Goal: Download file/media

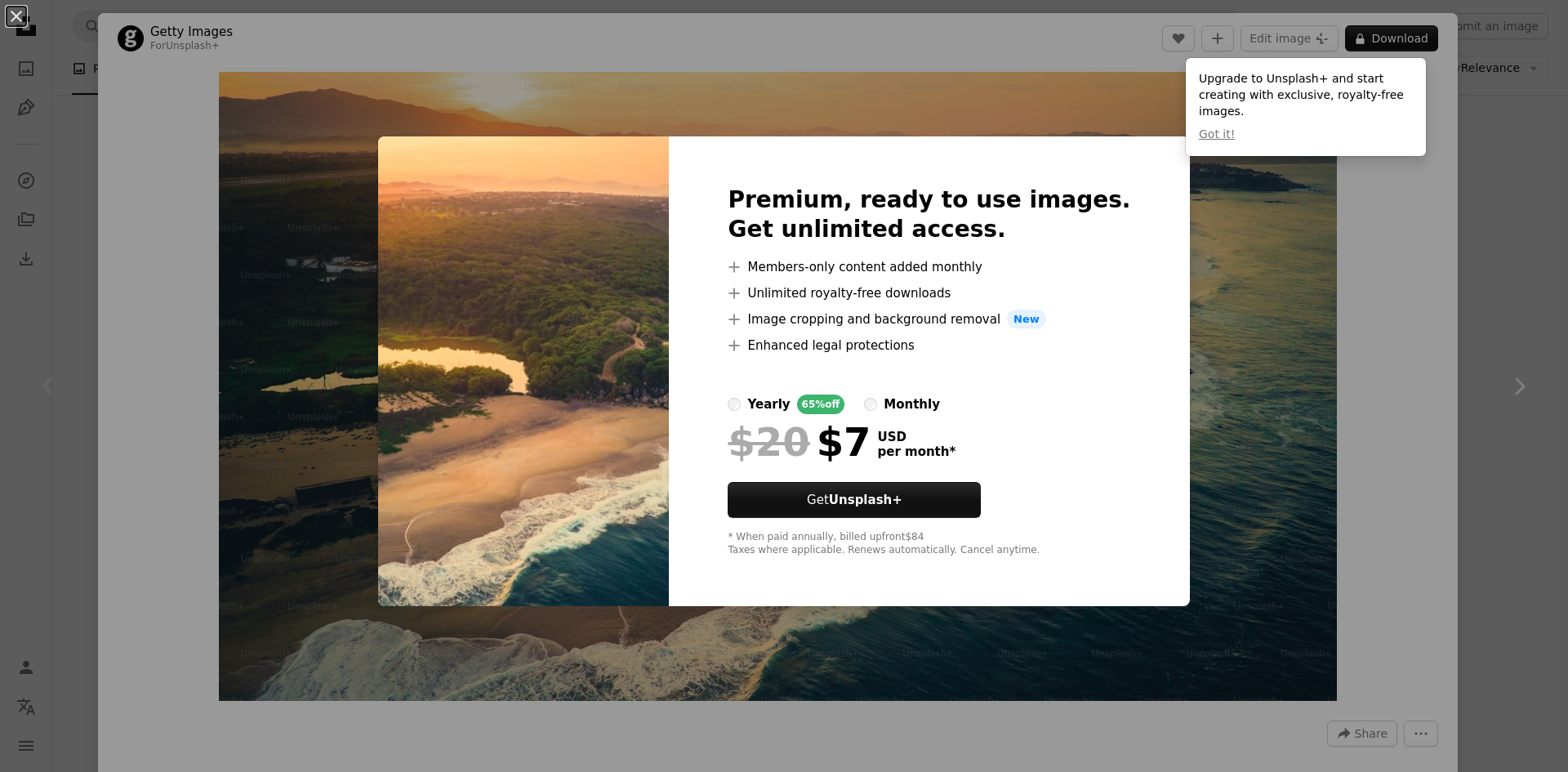
drag, startPoint x: 1441, startPoint y: 229, endPoint x: 1448, endPoint y: 141, distance: 88.3
click at [1444, 226] on div "An X shape Premium, ready to use images. Get unlimited access. A plus sign Memb…" at bounding box center [784, 386] width 1568 height 772
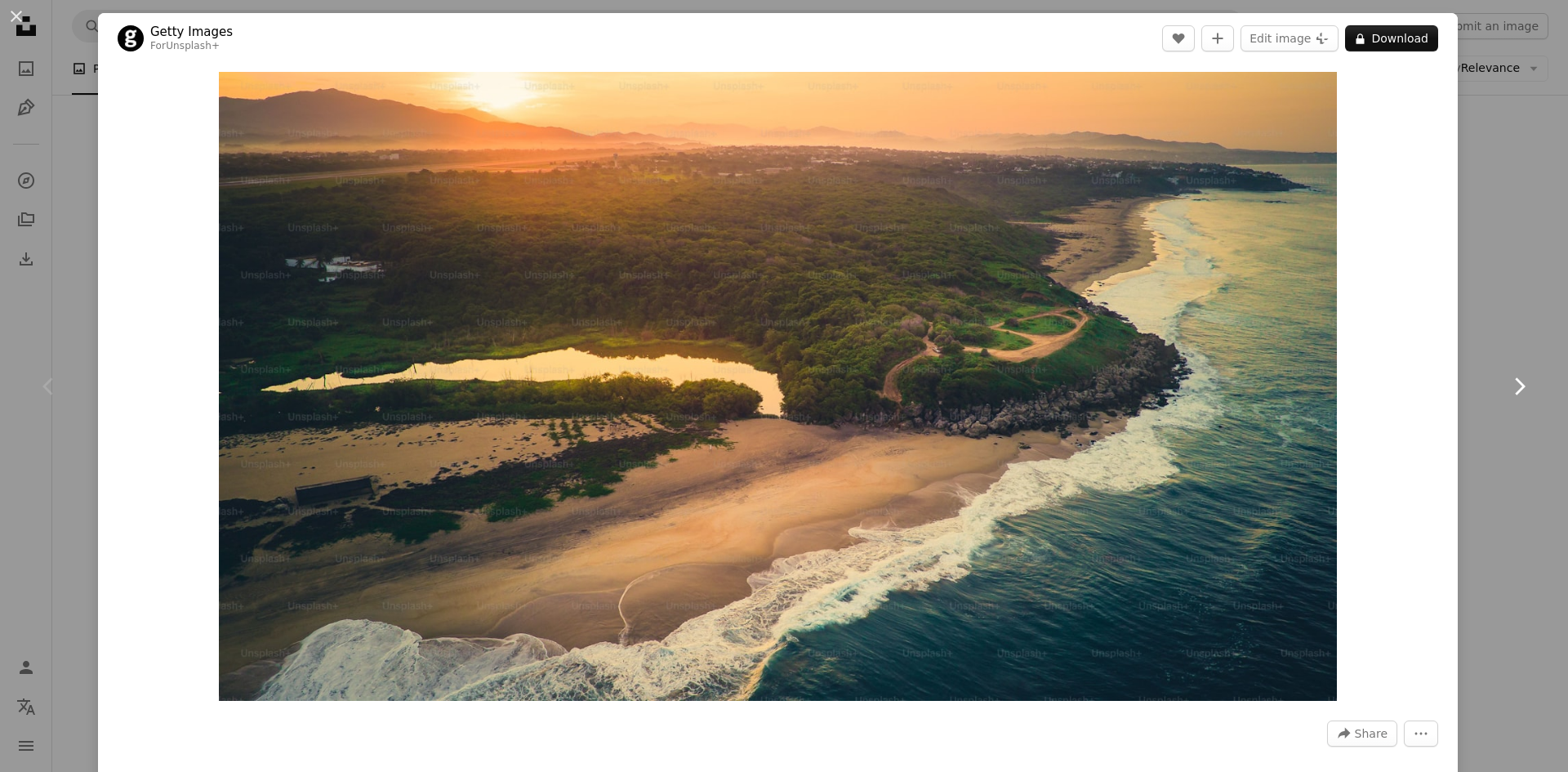
click at [1524, 367] on link "Chevron right" at bounding box center [1518, 386] width 98 height 156
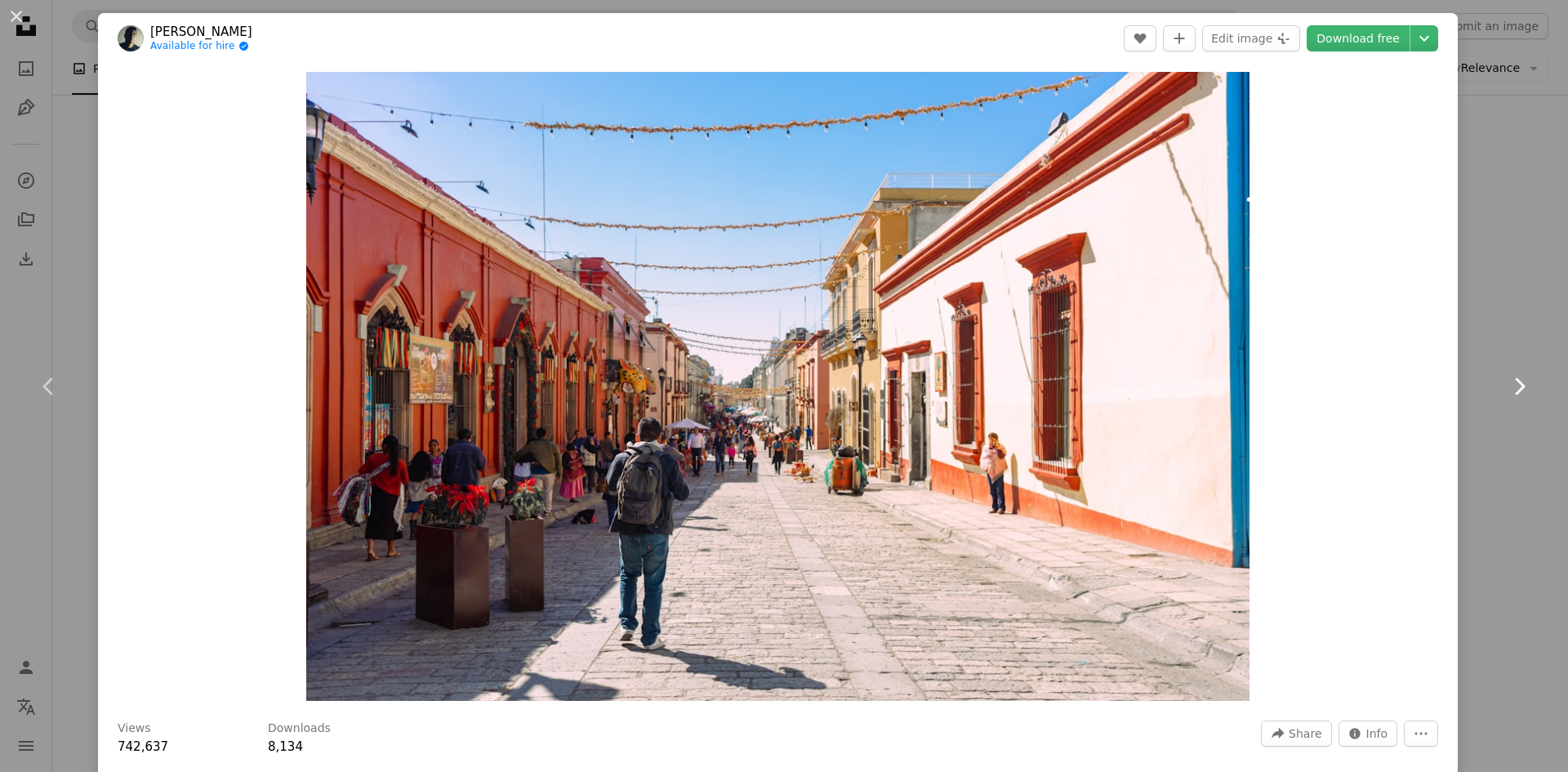
click at [1522, 366] on link "Chevron right" at bounding box center [1518, 386] width 98 height 156
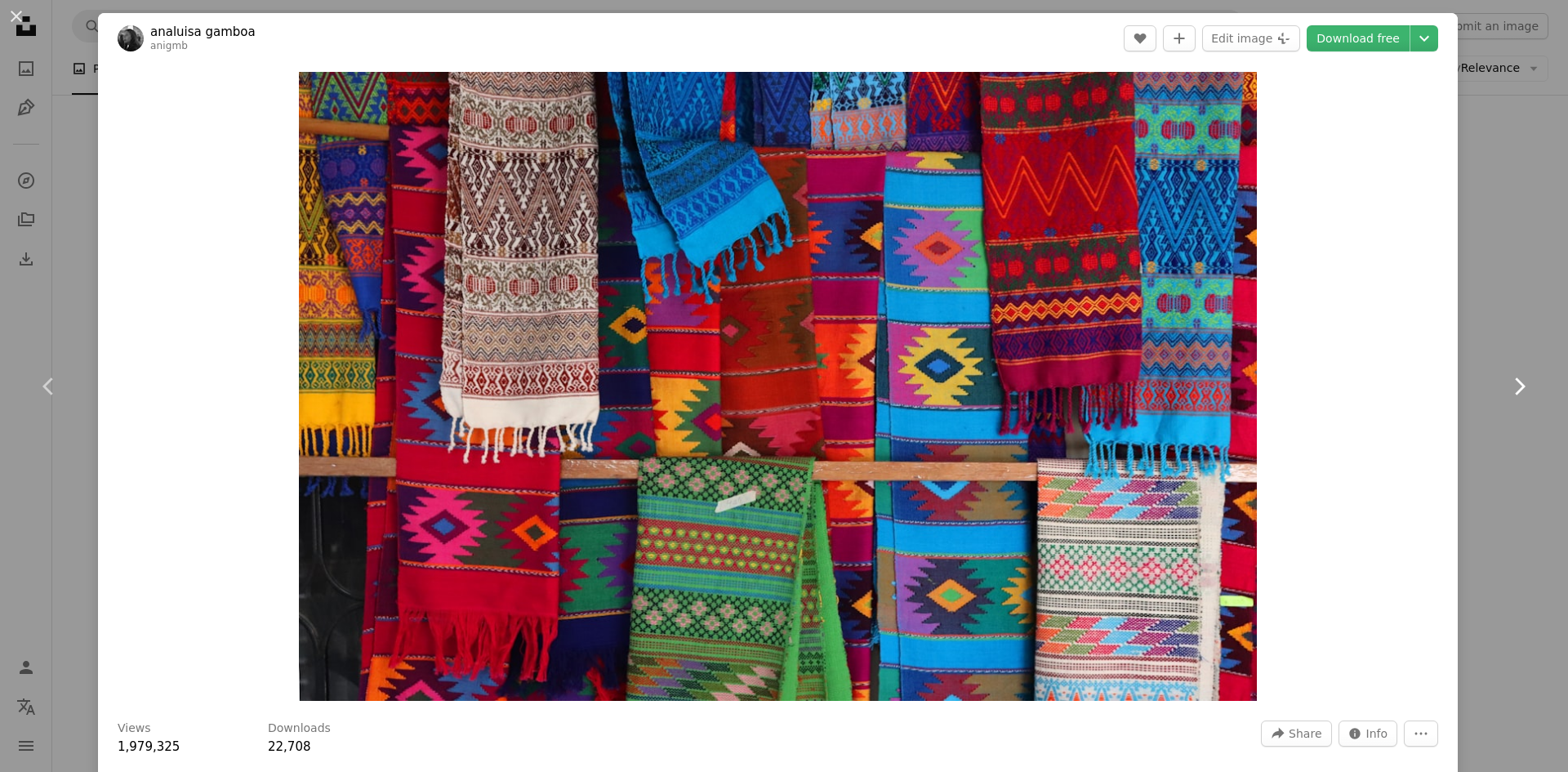
click at [1522, 366] on link "Chevron right" at bounding box center [1518, 386] width 98 height 156
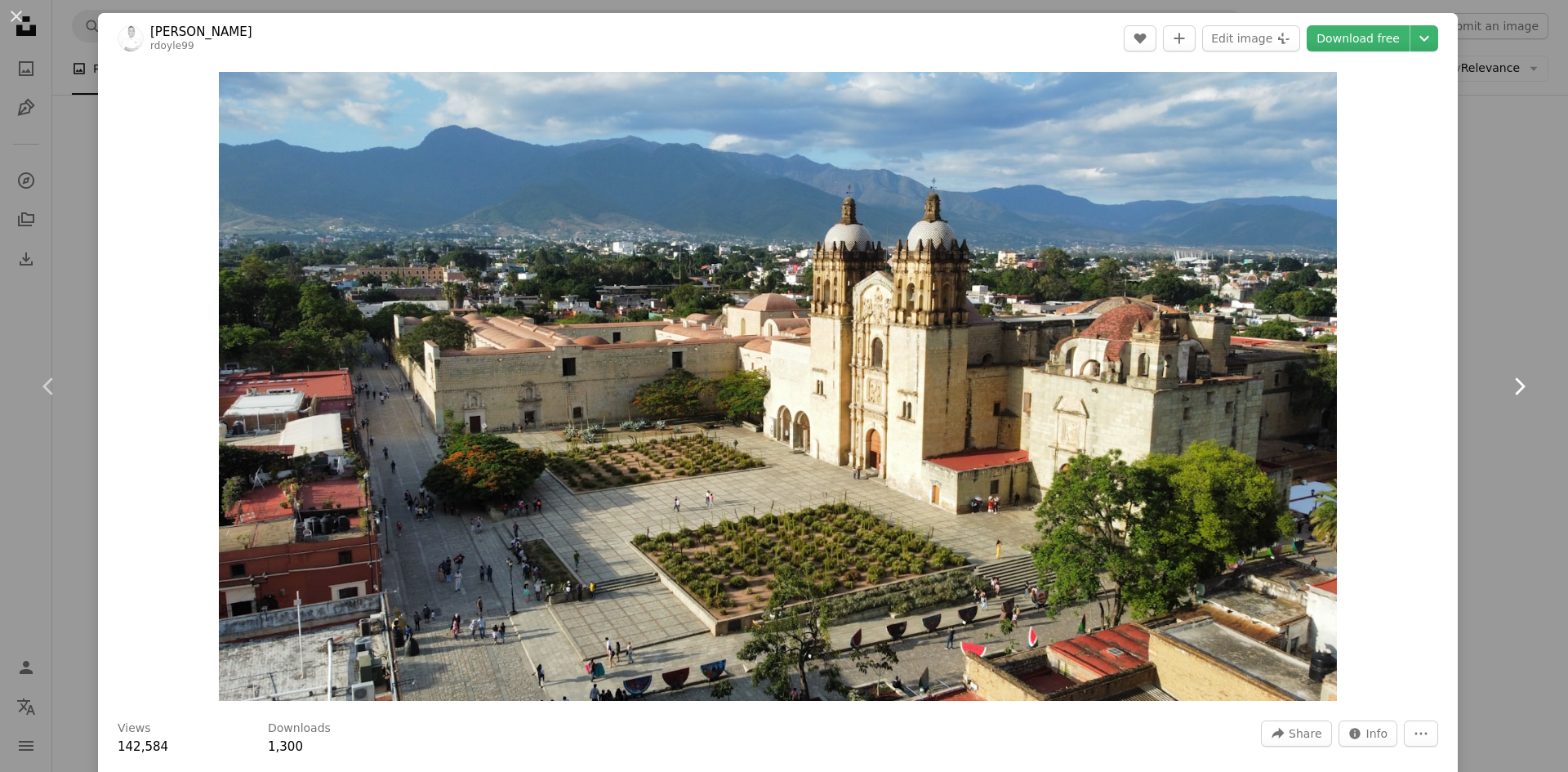
click at [1522, 366] on link "Chevron right" at bounding box center [1518, 386] width 98 height 156
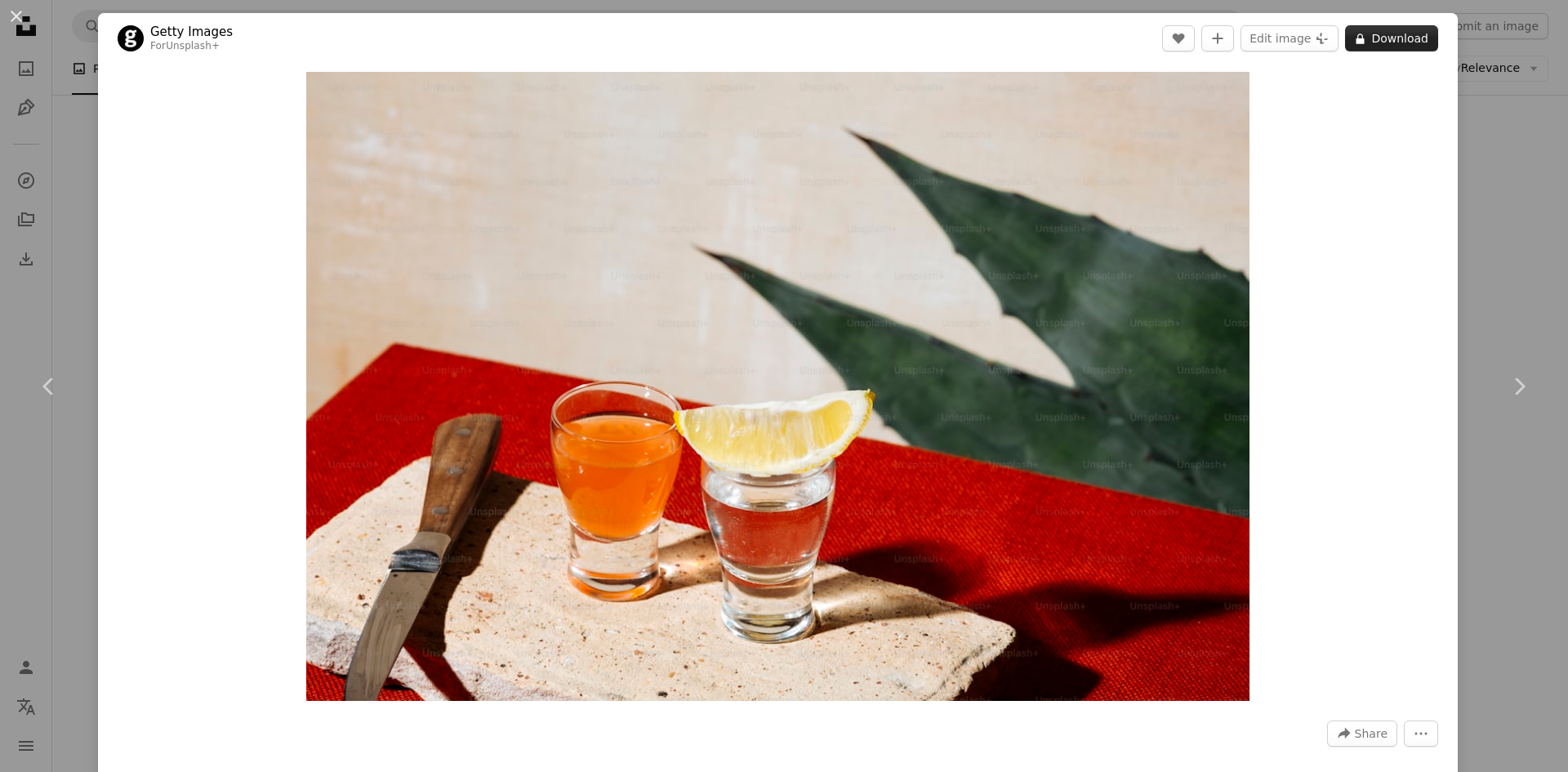
click at [1391, 42] on button "A lock Download" at bounding box center [1391, 39] width 93 height 26
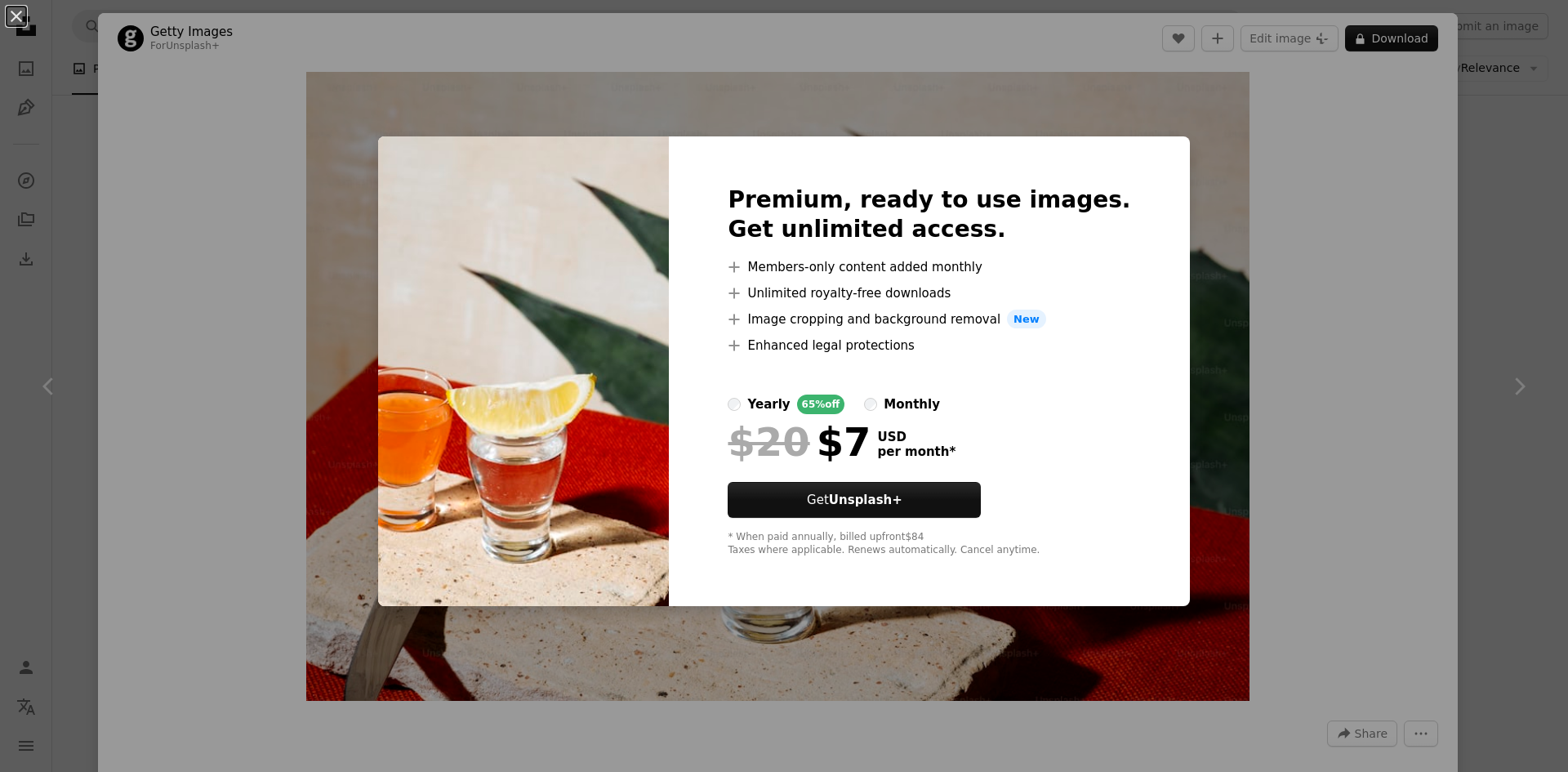
drag, startPoint x: 1359, startPoint y: 259, endPoint x: 1374, endPoint y: 250, distance: 17.5
click at [1359, 259] on div "An X shape Premium, ready to use images. Get unlimited access. A plus sign Memb…" at bounding box center [784, 386] width 1568 height 772
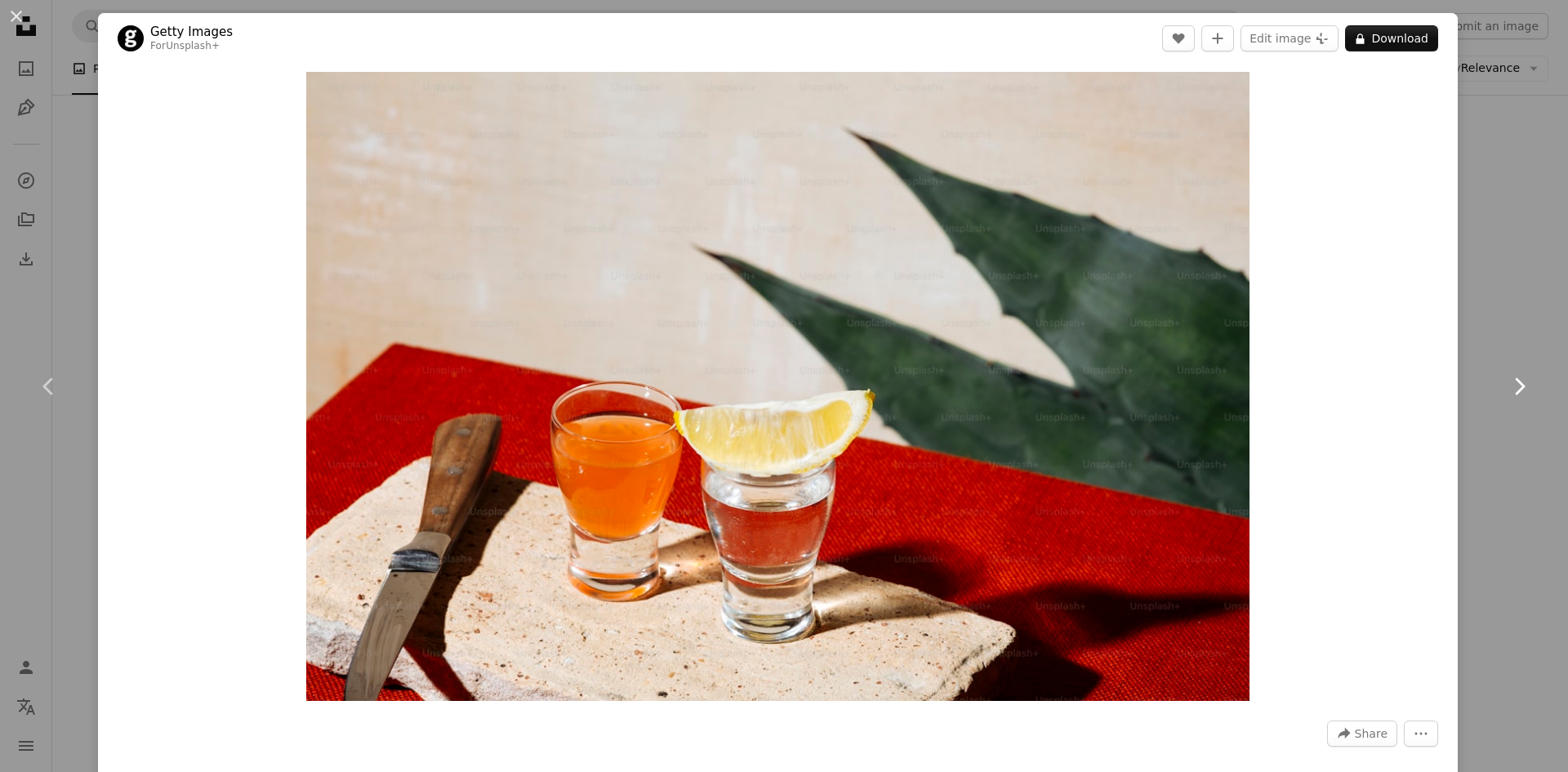
click at [1500, 364] on link "Chevron right" at bounding box center [1518, 386] width 98 height 156
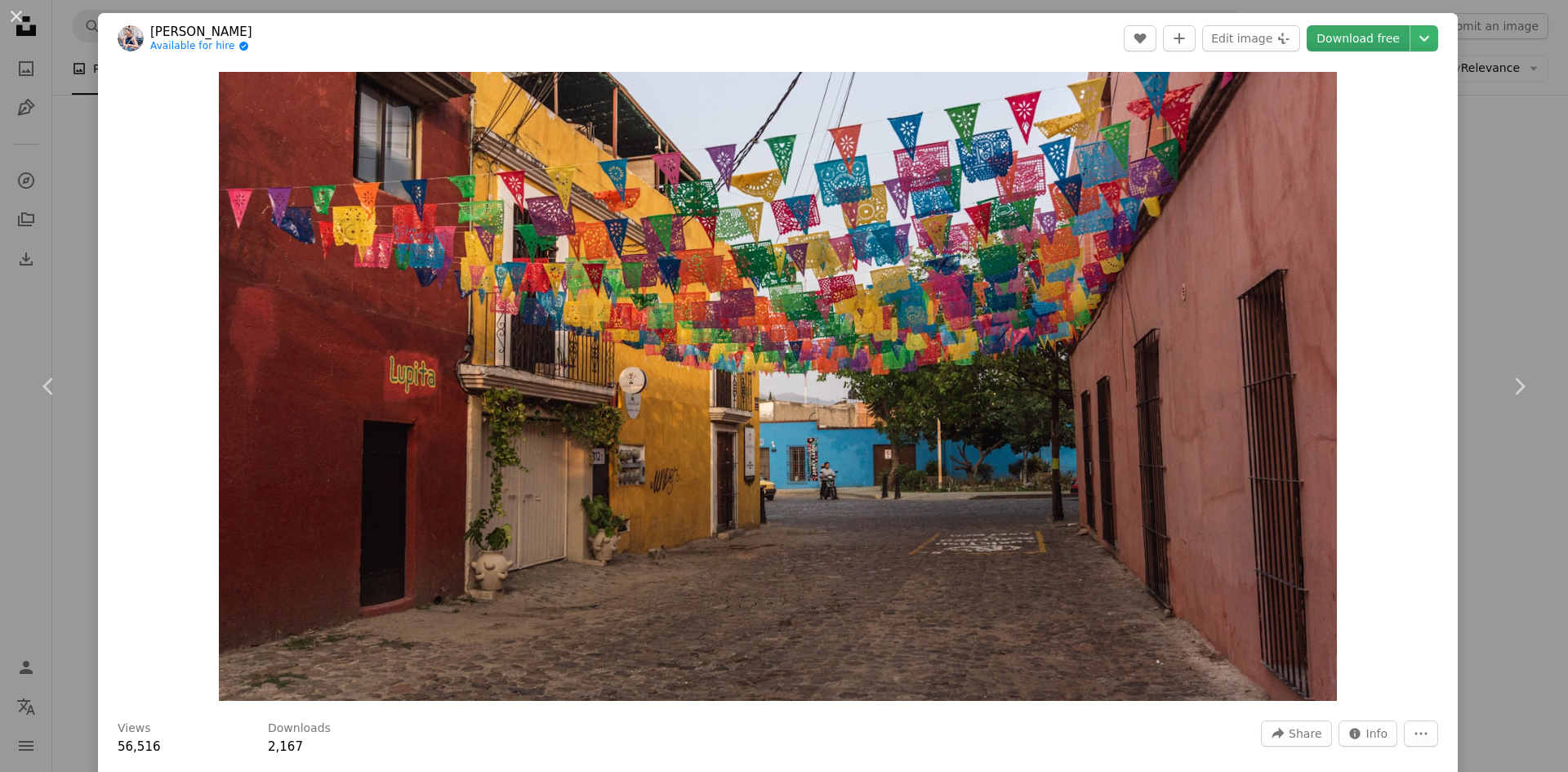
click at [1368, 32] on link "Download free" at bounding box center [1358, 39] width 103 height 26
